Goal: Information Seeking & Learning: Check status

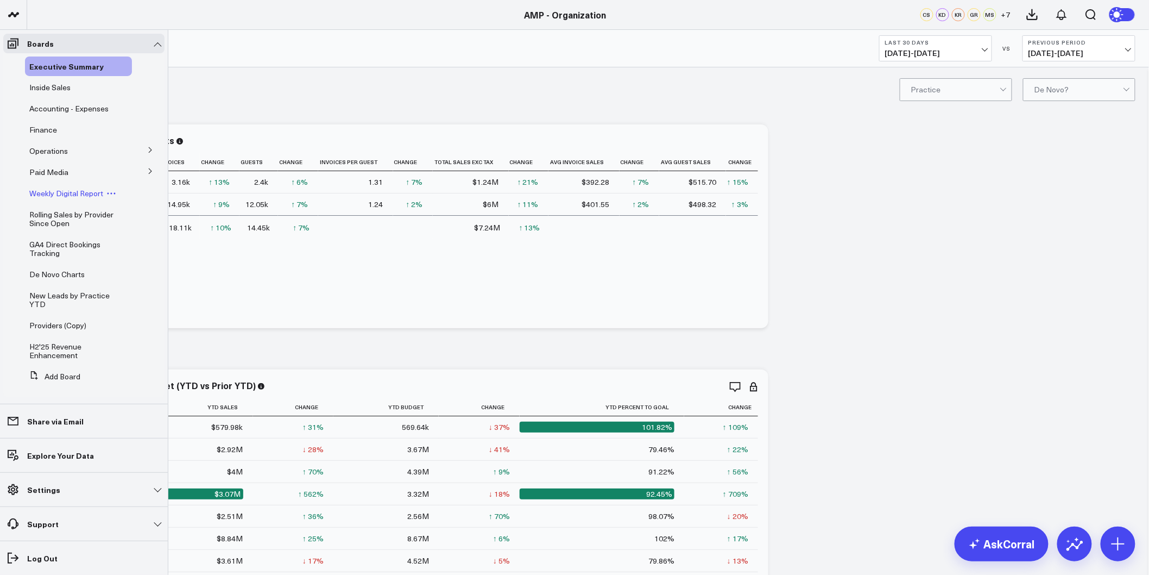
scroll to position [3, 0]
click at [62, 269] on span "De Novo Charts" at bounding box center [56, 271] width 55 height 10
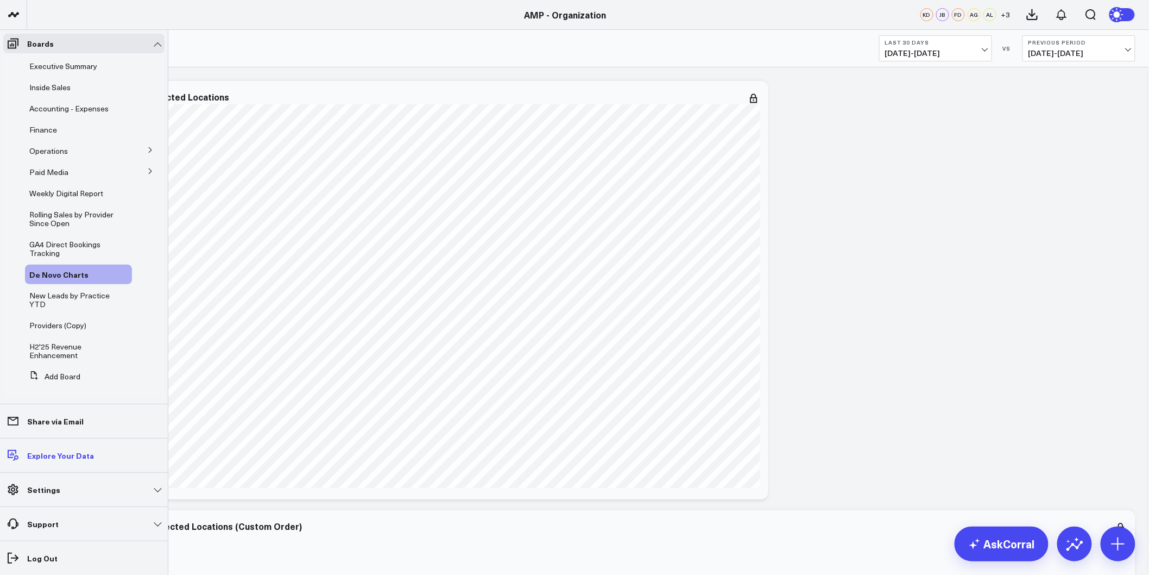
click at [53, 452] on p "Explore Your Data" at bounding box center [60, 455] width 67 height 9
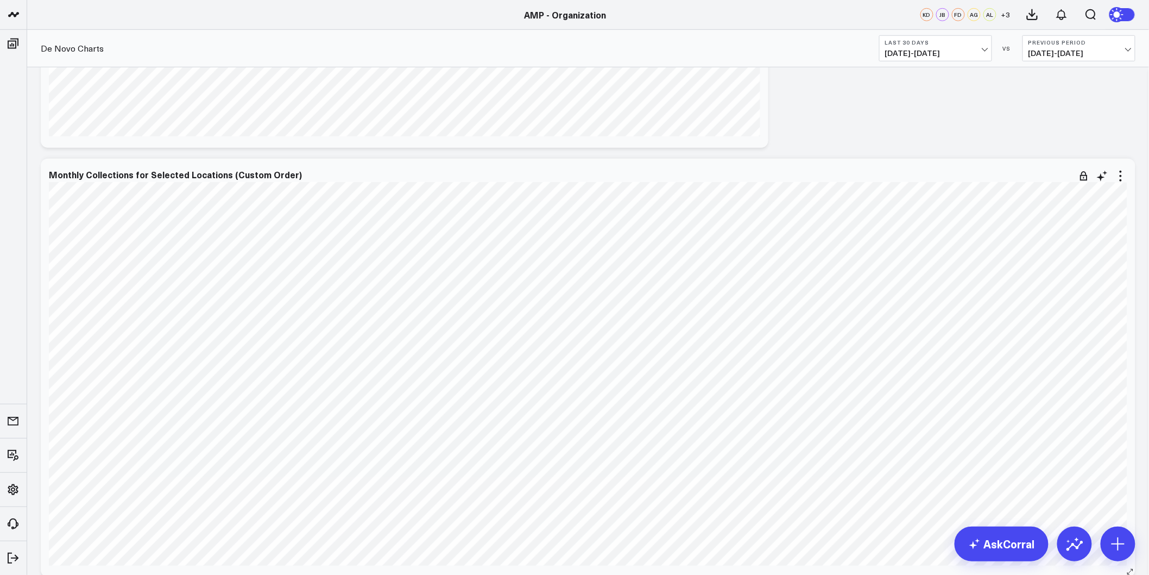
scroll to position [362, 0]
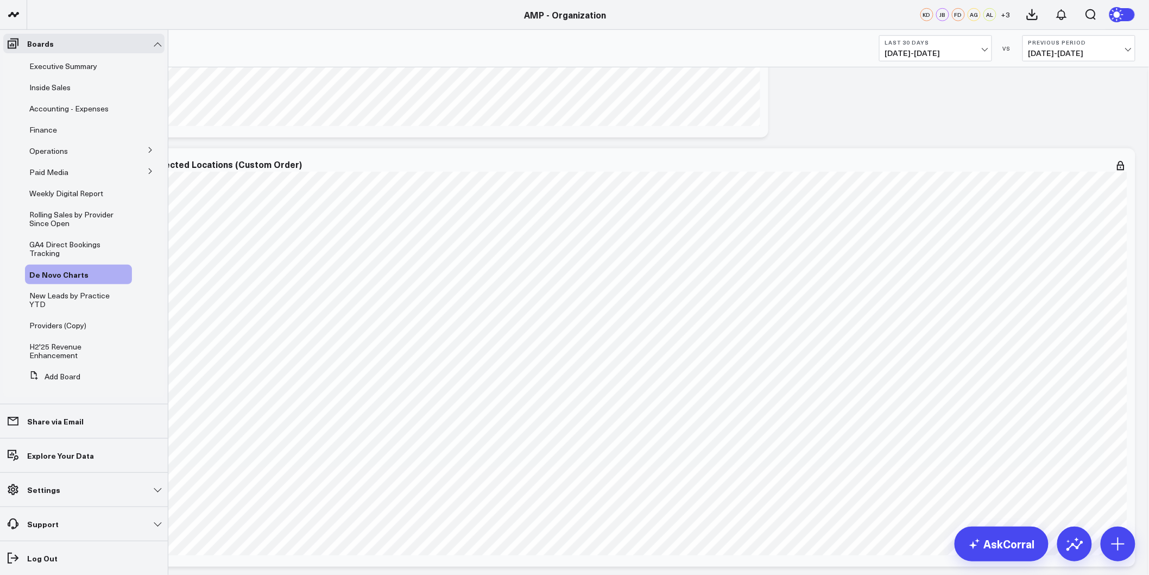
click at [147, 148] on icon at bounding box center [150, 150] width 7 height 7
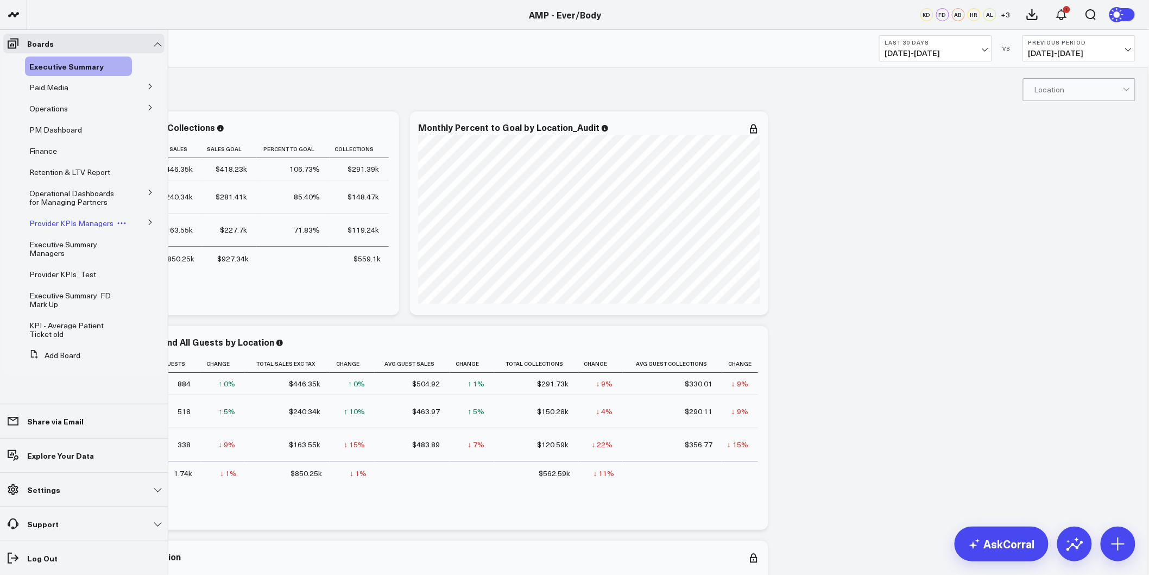
click at [61, 223] on span "Provider KPIs Managers" at bounding box center [71, 223] width 84 height 10
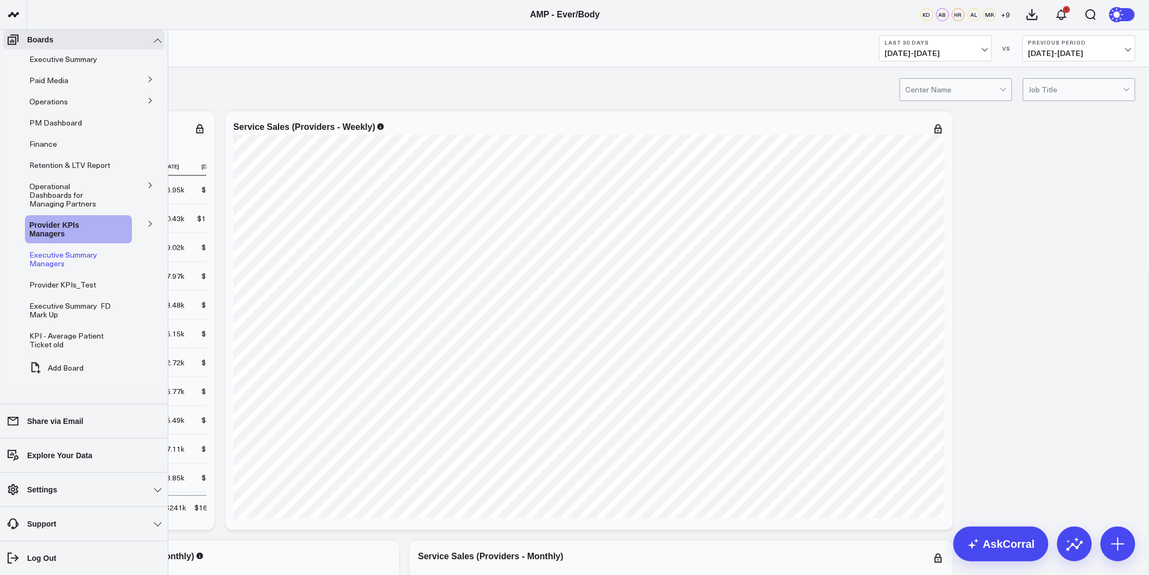
click at [54, 249] on span "Executive Summary Managers" at bounding box center [63, 258] width 68 height 19
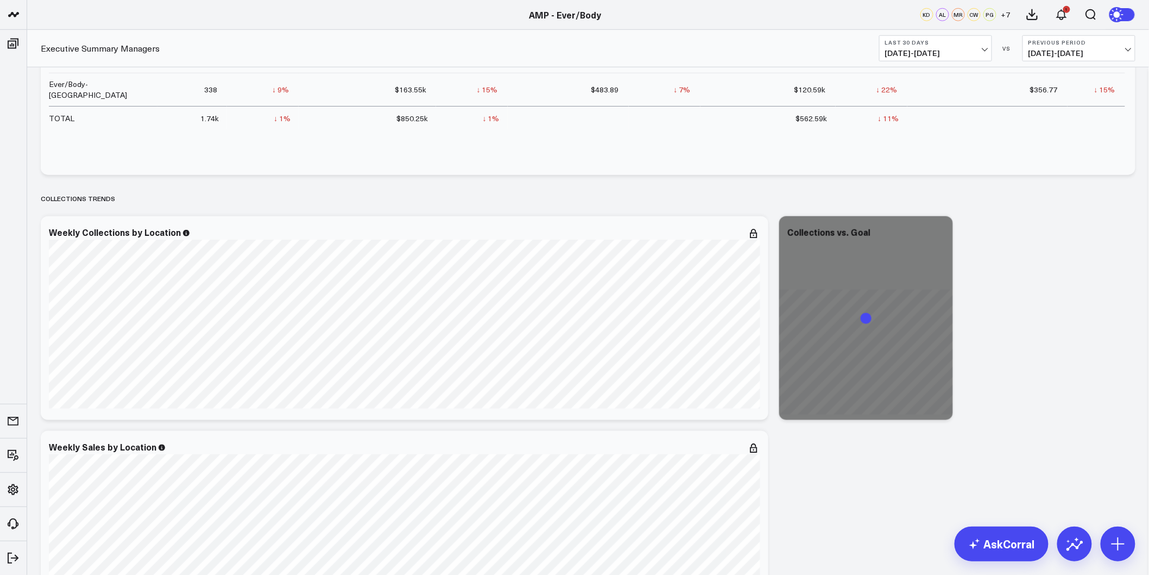
scroll to position [422, 0]
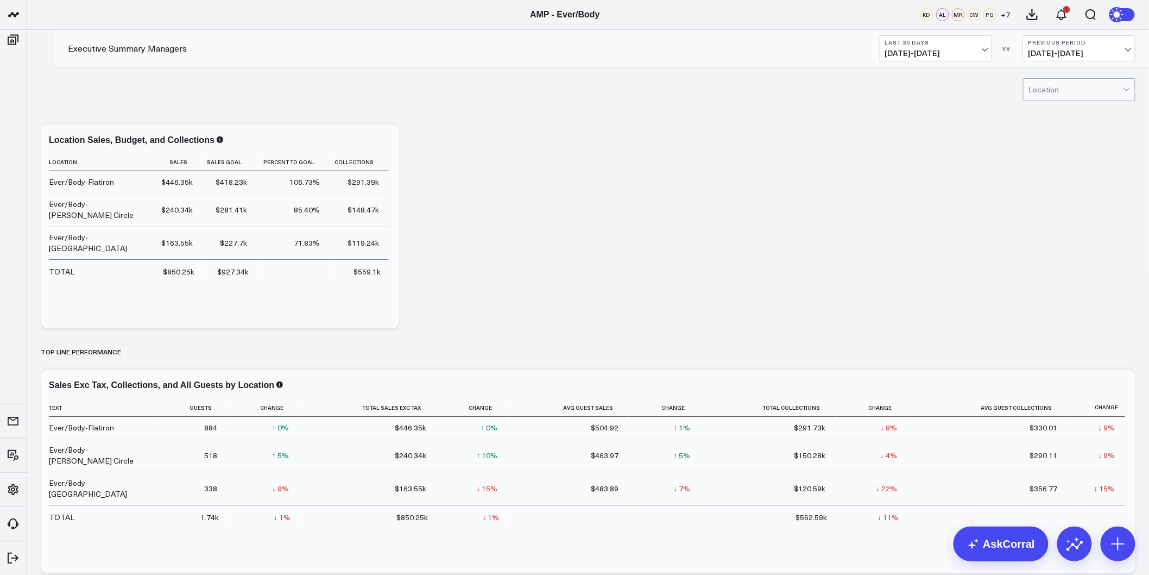
click at [932, 51] on span "07/14/25 - 08/12/25" at bounding box center [935, 53] width 101 height 9
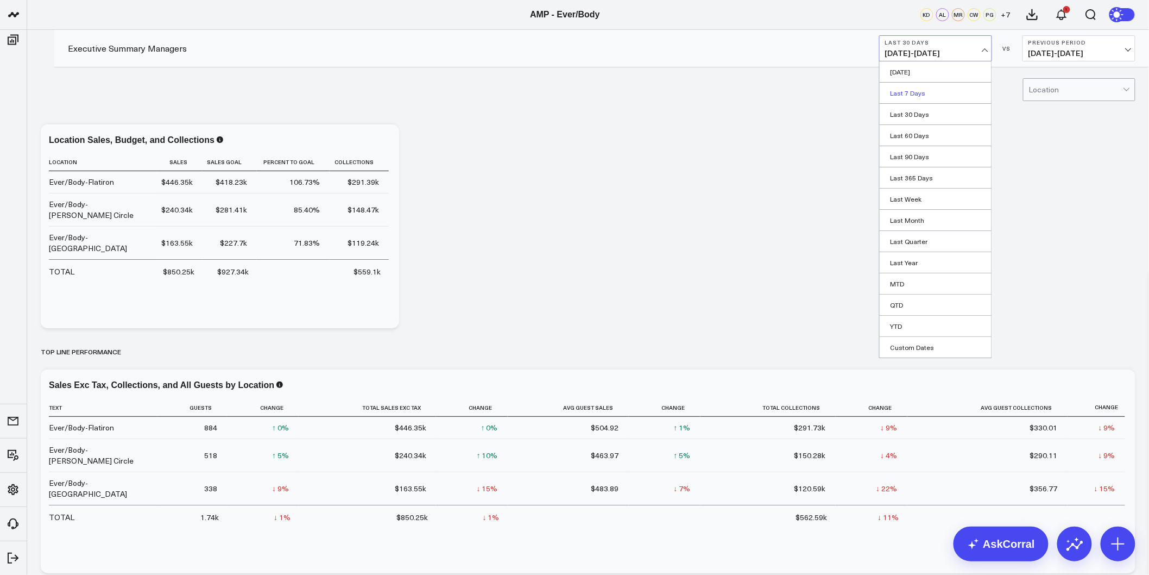
click at [922, 93] on link "Last 7 Days" at bounding box center [936, 93] width 112 height 21
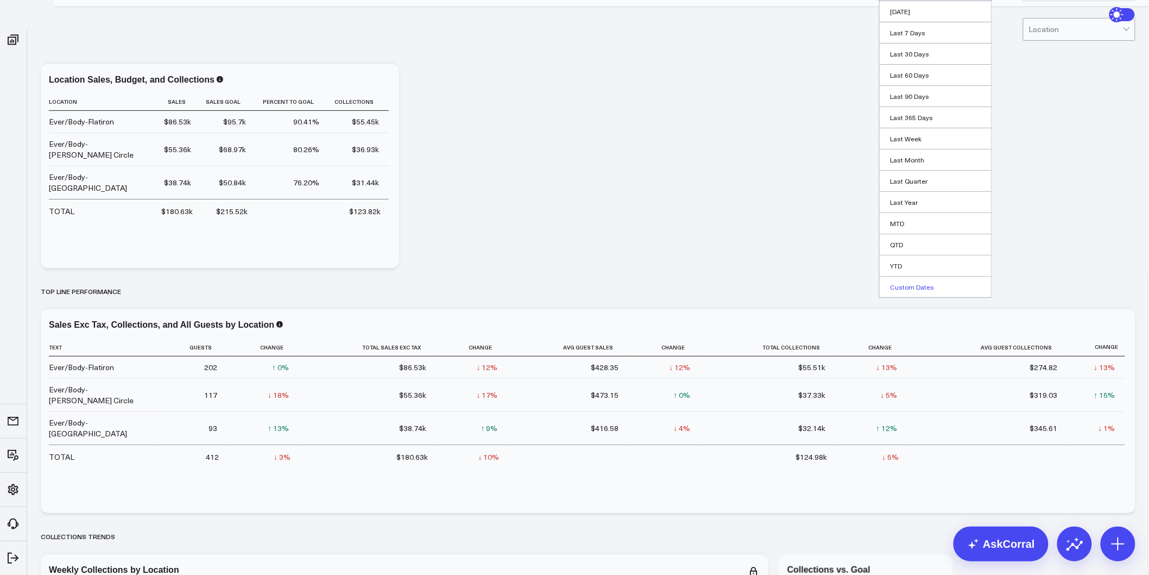
click at [910, 297] on link "Custom Dates" at bounding box center [936, 286] width 112 height 21
select select "7"
select select "2025"
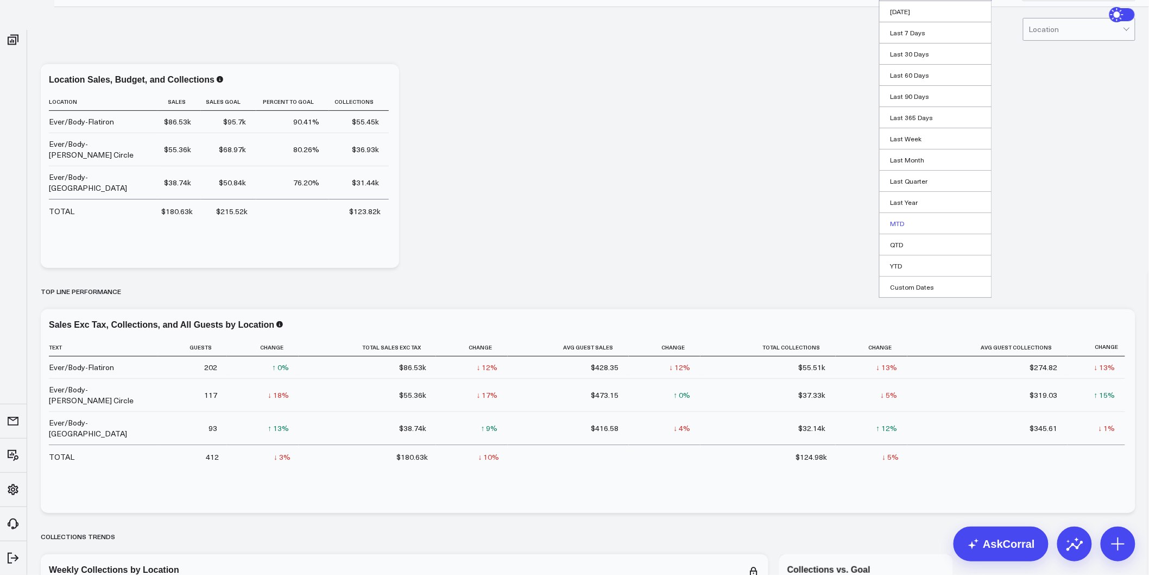
click at [898, 234] on link "MTD" at bounding box center [936, 223] width 112 height 21
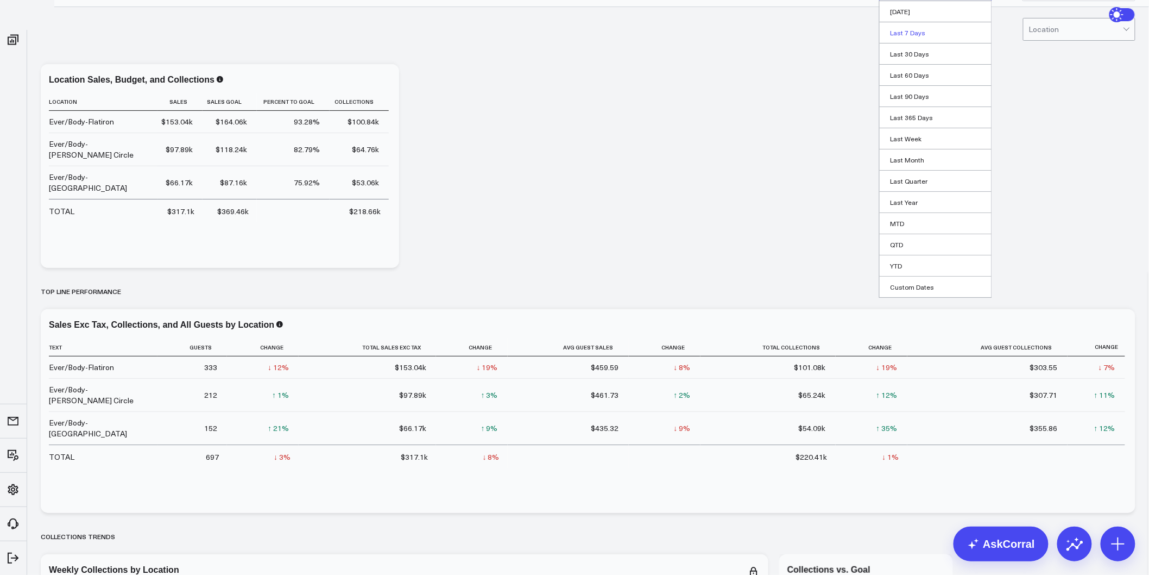
click at [943, 43] on link "Last 7 Days" at bounding box center [936, 32] width 112 height 21
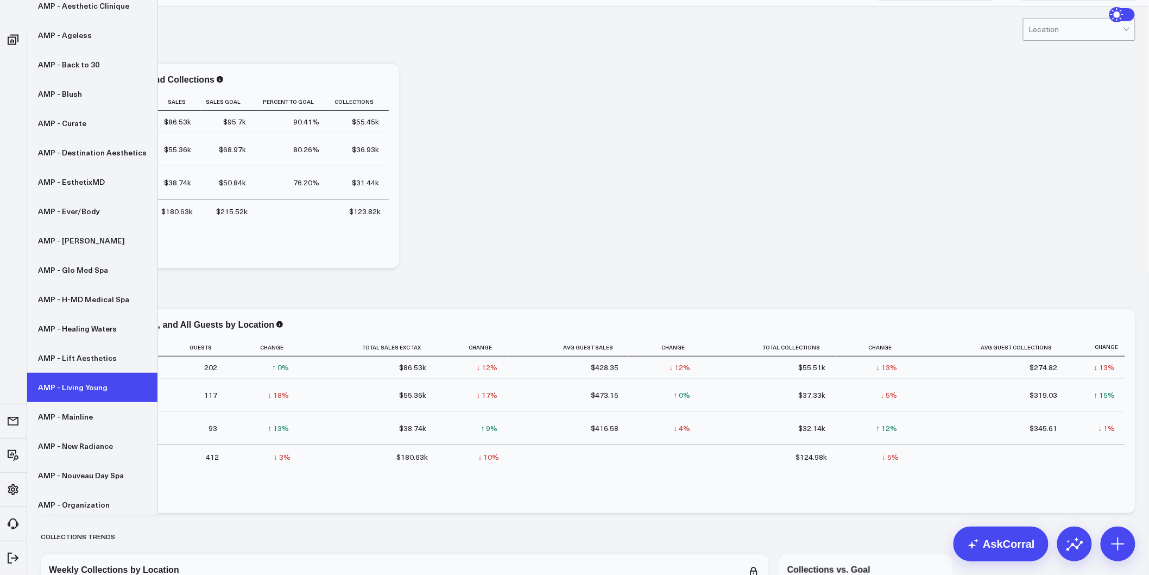
scroll to position [121, 0]
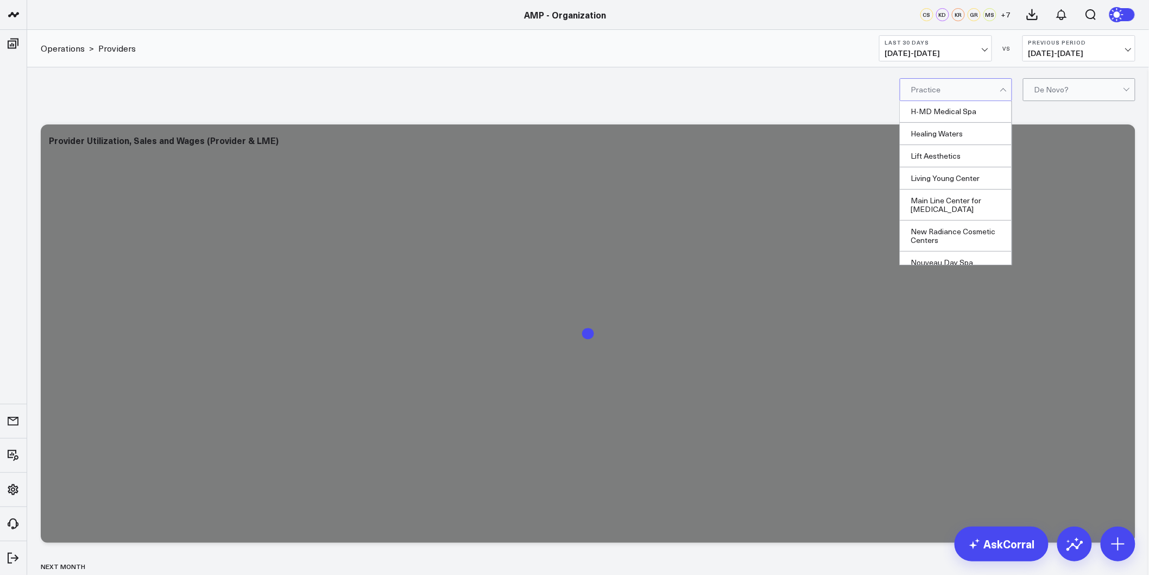
scroll to position [300, 0]
click at [946, 256] on div "The Ageless Center" at bounding box center [955, 254] width 111 height 22
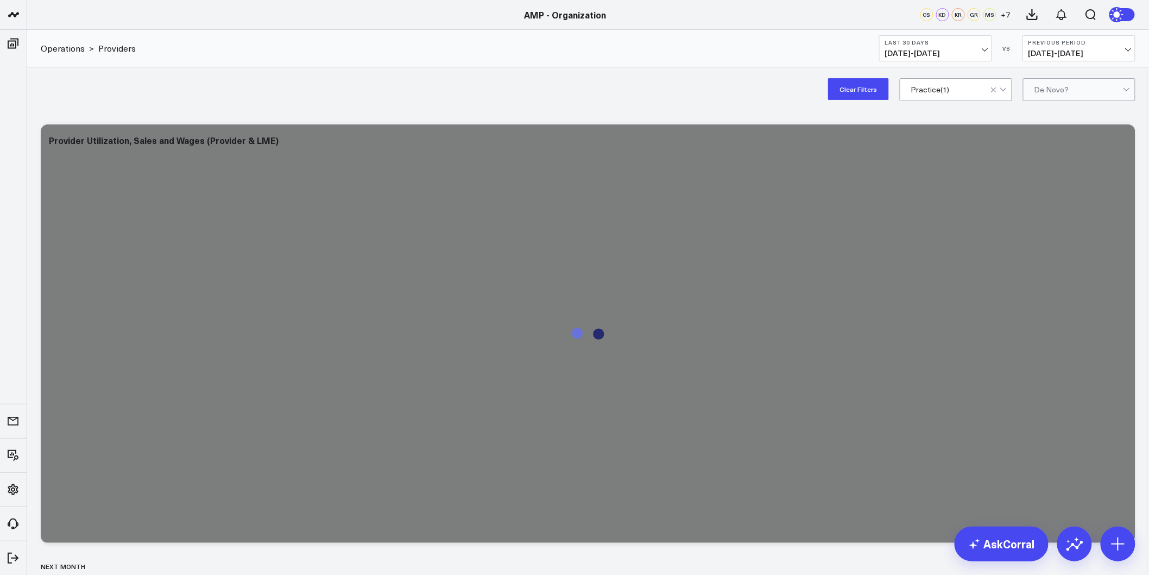
click at [669, 92] on div "Clear Filters option The Ageless Center, selected. Practice ( 1 ) De Novo?" at bounding box center [588, 88] width 1122 height 43
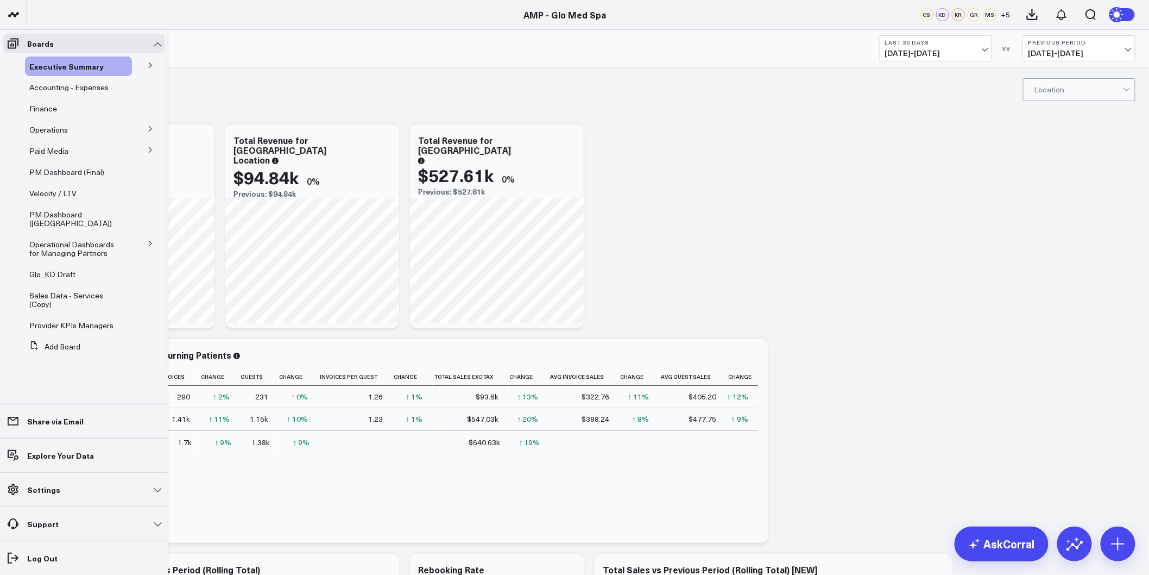
click at [151, 153] on icon at bounding box center [150, 150] width 7 height 7
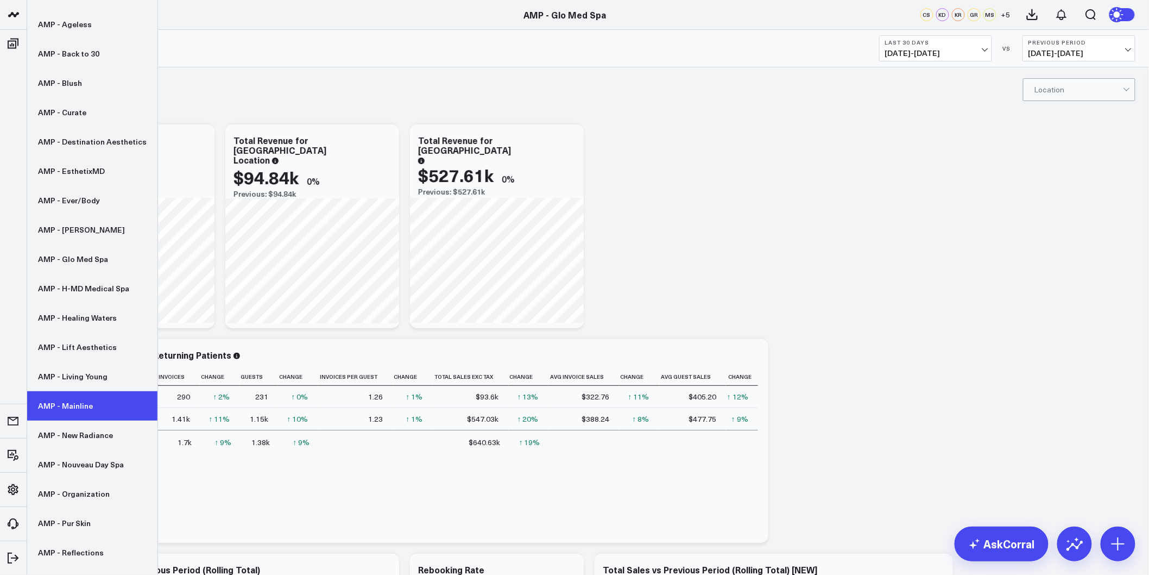
scroll to position [121, 0]
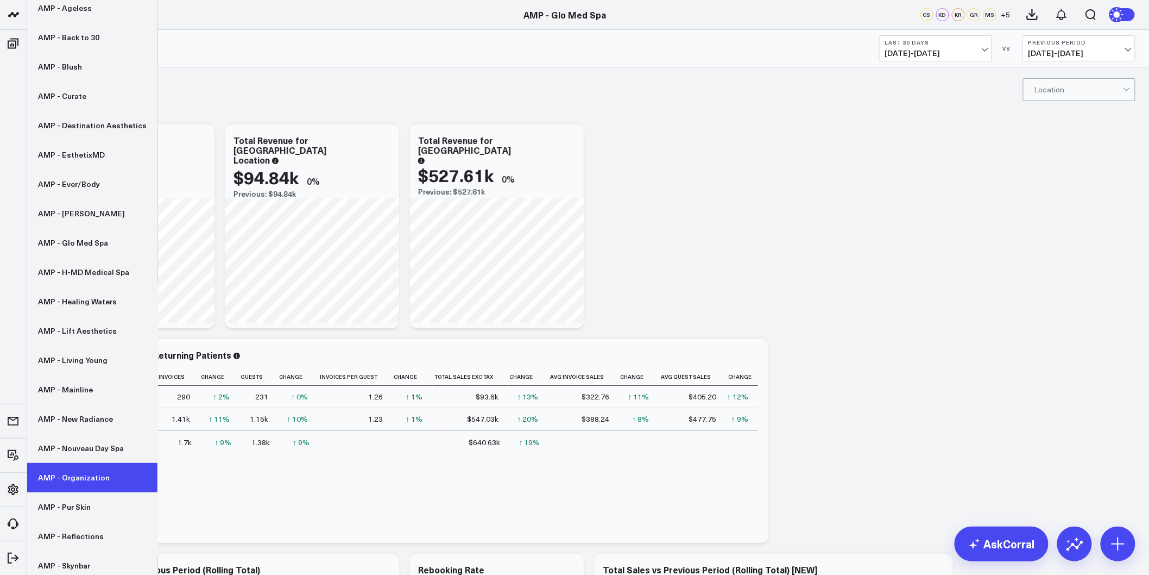
click at [87, 475] on link "AMP - Organization" at bounding box center [92, 477] width 130 height 29
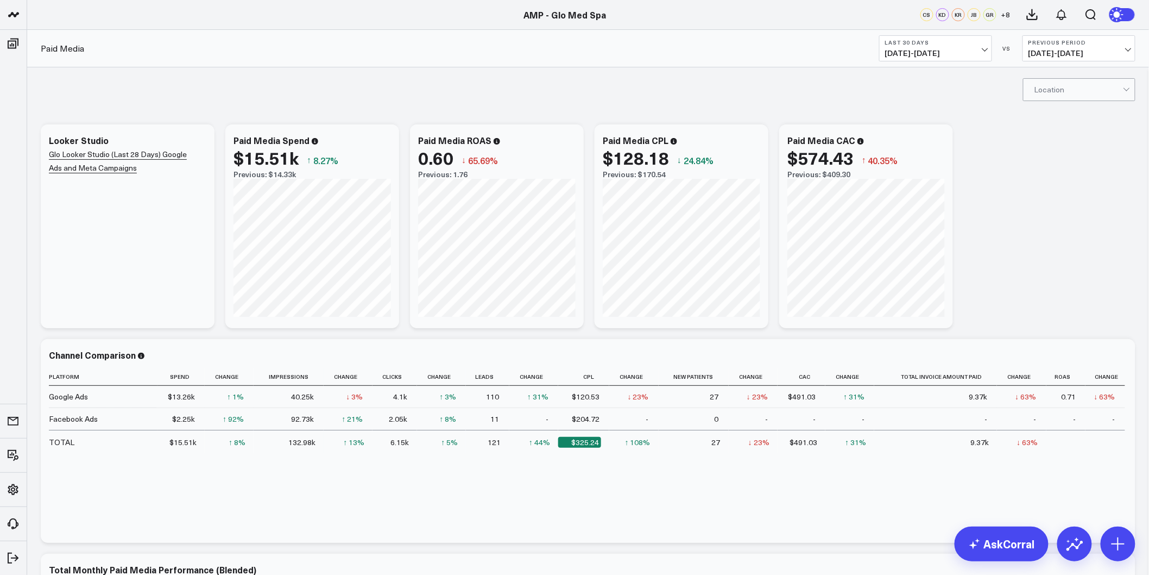
click at [979, 41] on b "Last 30 Days" at bounding box center [935, 42] width 101 height 7
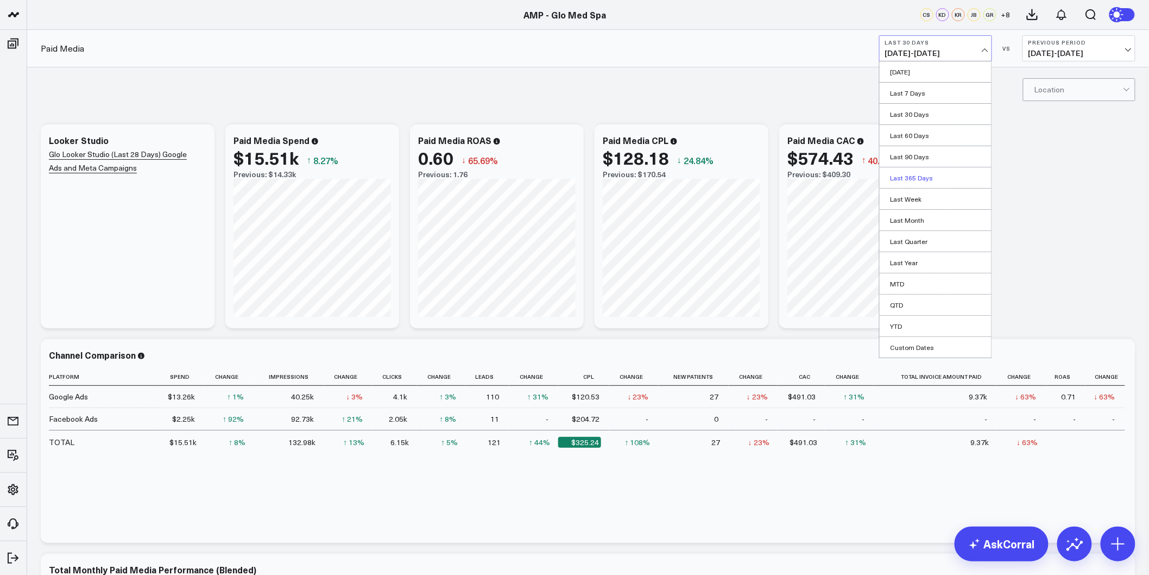
click at [926, 175] on link "Last 365 Days" at bounding box center [936, 177] width 112 height 21
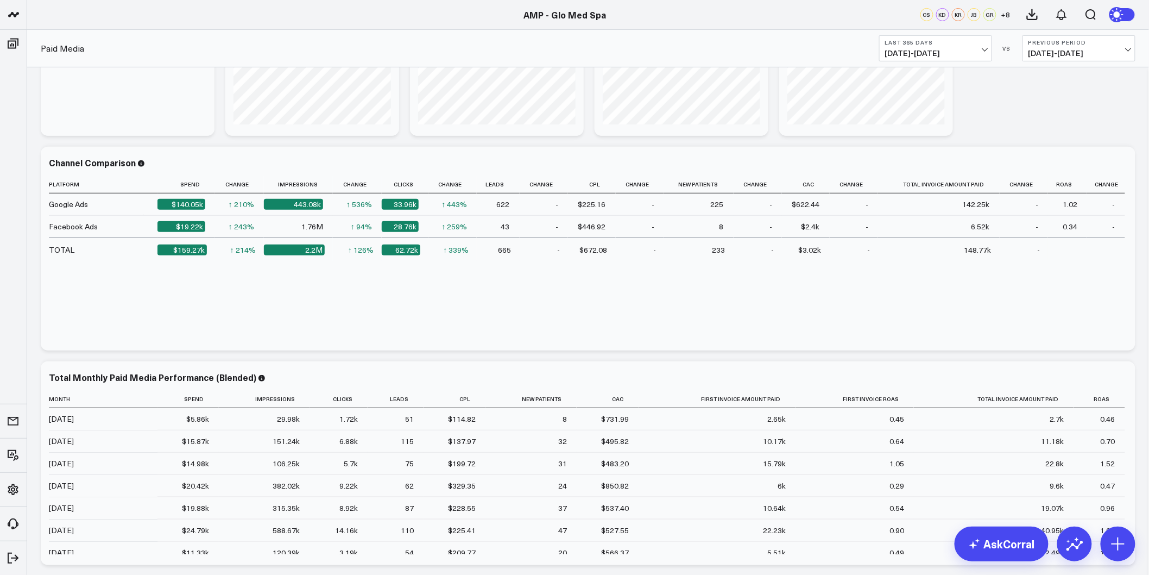
scroll to position [253, 0]
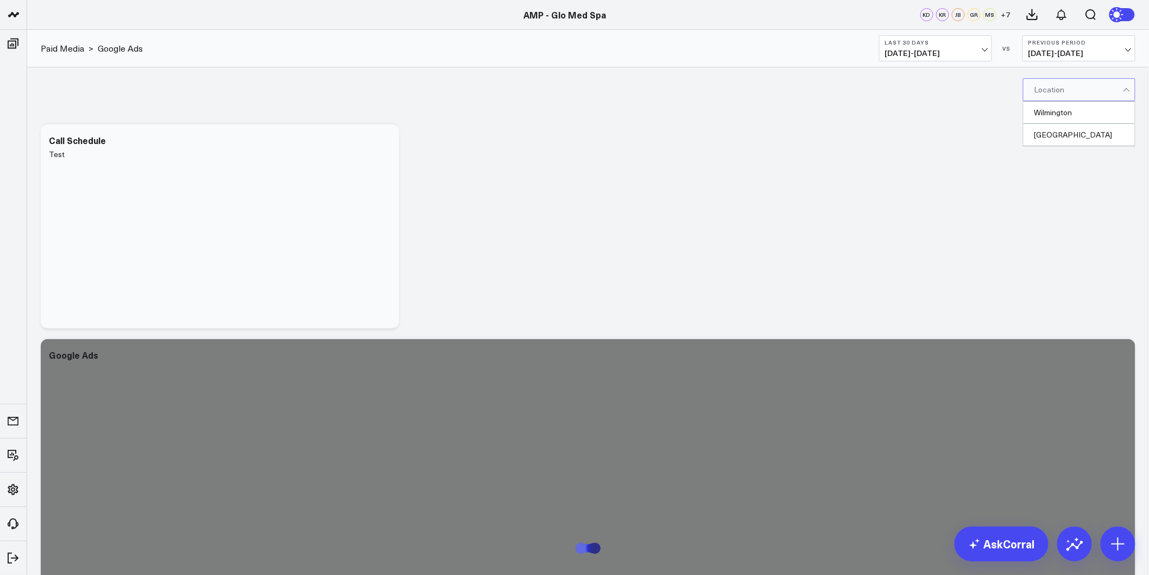
click at [1058, 85] on div at bounding box center [1079, 90] width 89 height 22
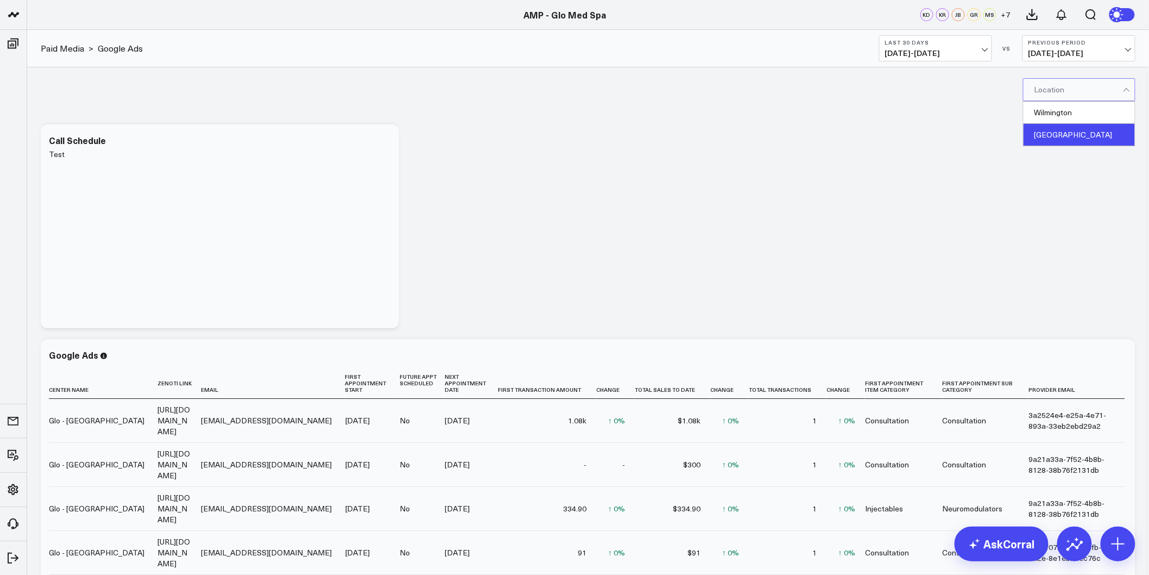
click at [1057, 138] on div "Winterville" at bounding box center [1079, 135] width 111 height 22
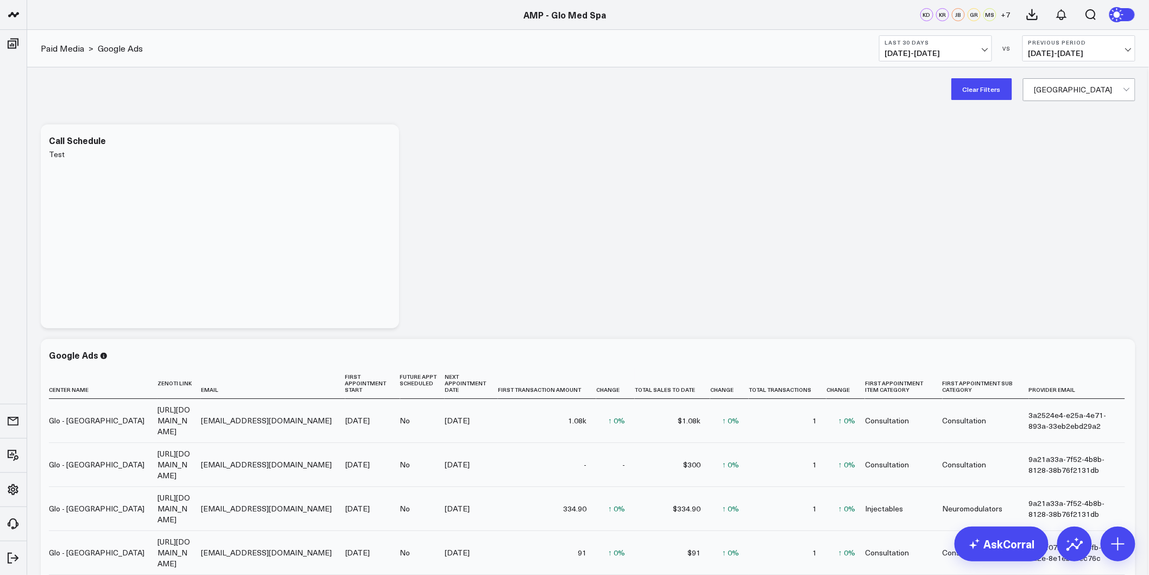
scroll to position [3622, 0]
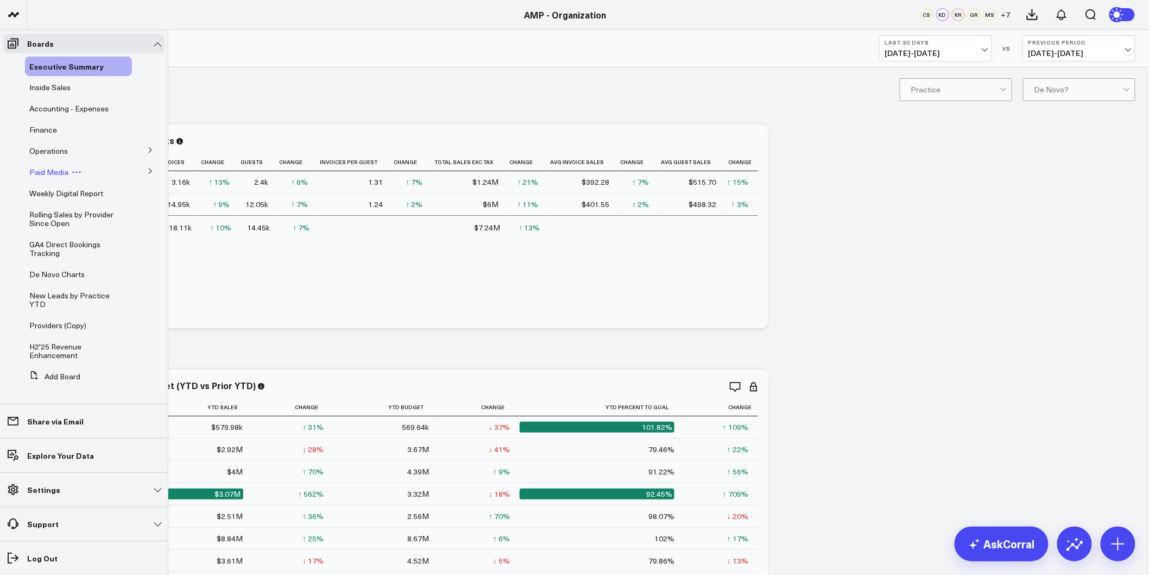
click at [55, 171] on span "Paid Media" at bounding box center [48, 172] width 39 height 10
